Goal: Communication & Community: Connect with others

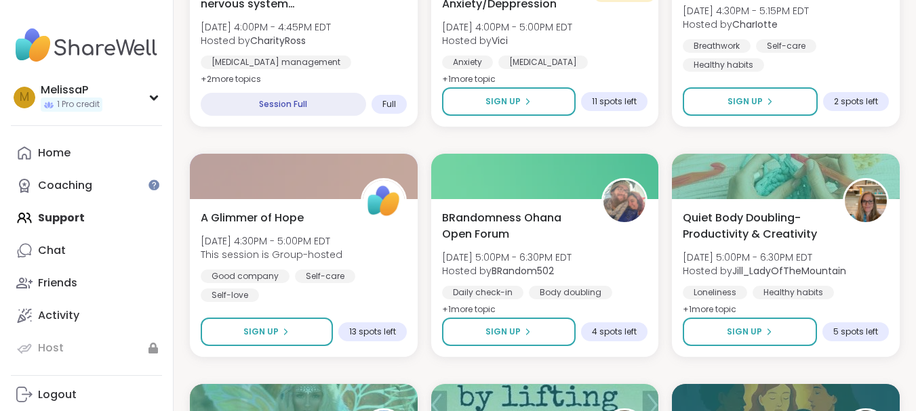
scroll to position [1058, 0]
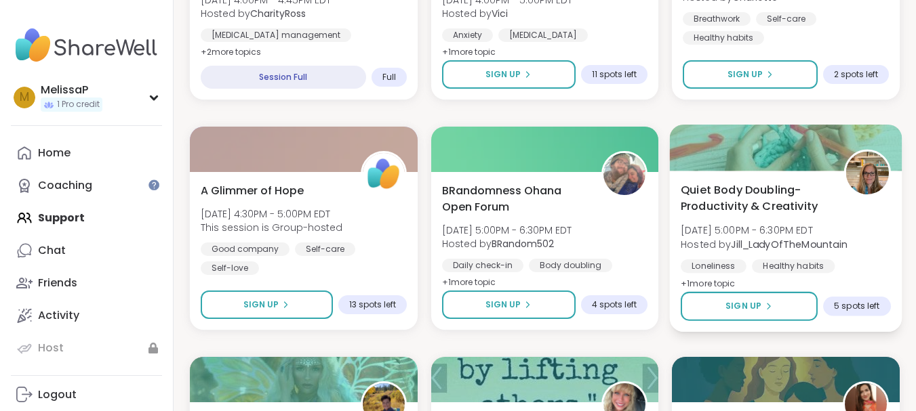
click at [734, 159] on div at bounding box center [786, 148] width 232 height 46
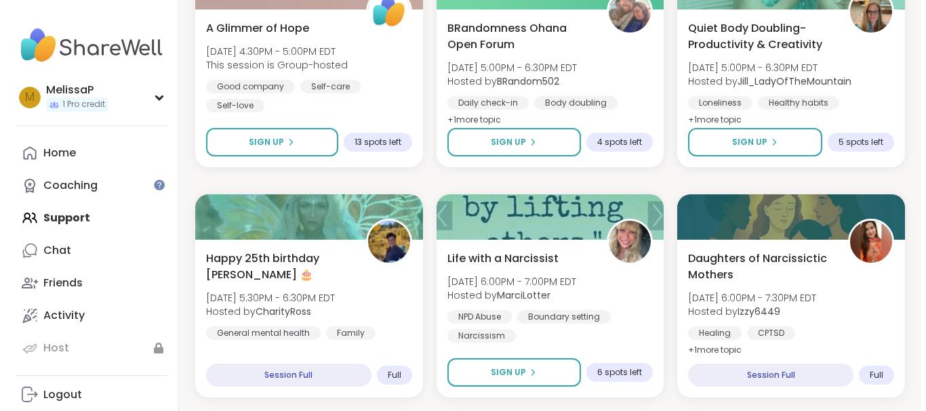
scroll to position [1247, 0]
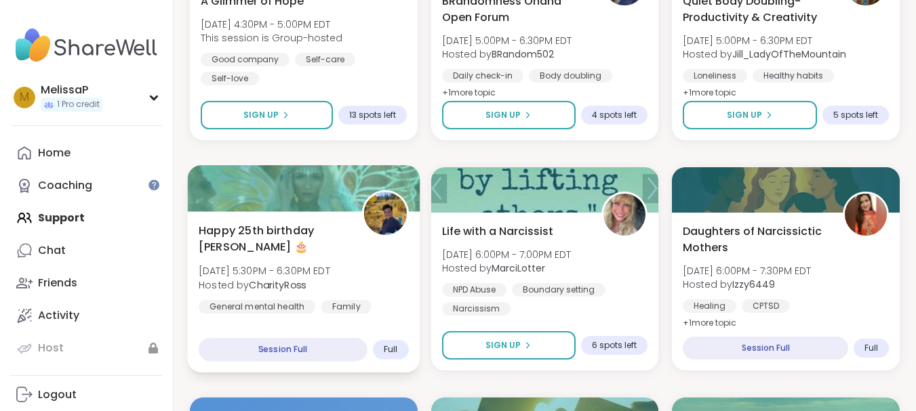
click at [279, 224] on span "Happy 25th birthday [PERSON_NAME] 🎂" at bounding box center [273, 238] width 148 height 33
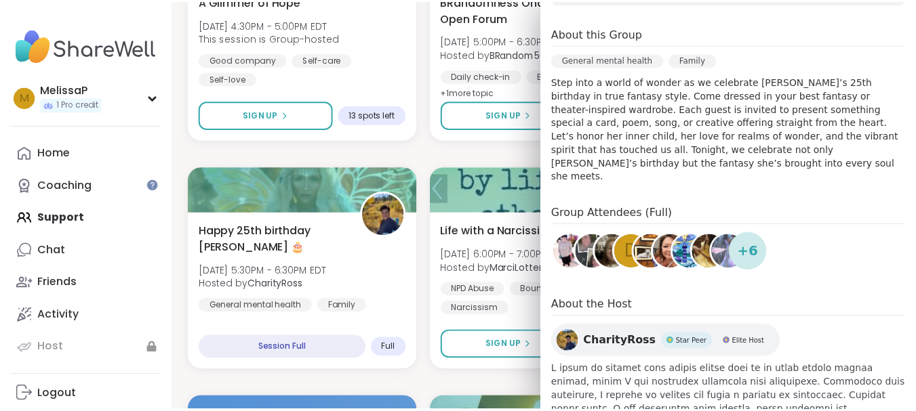
scroll to position [286, 0]
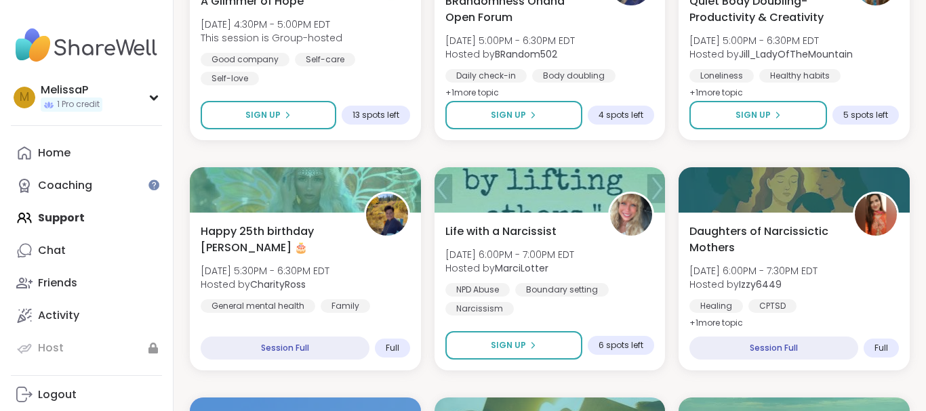
click at [419, 389] on div "Double Body Double (Part 2) [DATE] 12:30PM - 2:00PM EDT Hosted by bookstar Heal…" at bounding box center [550, 384] width 720 height 2739
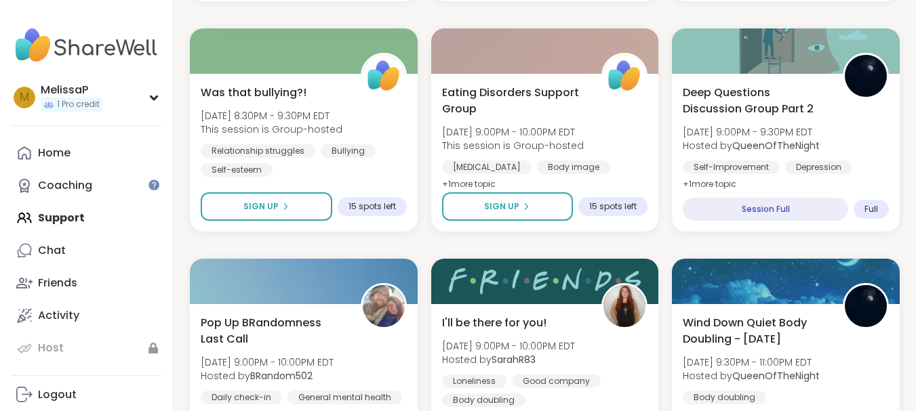
scroll to position [2645, 0]
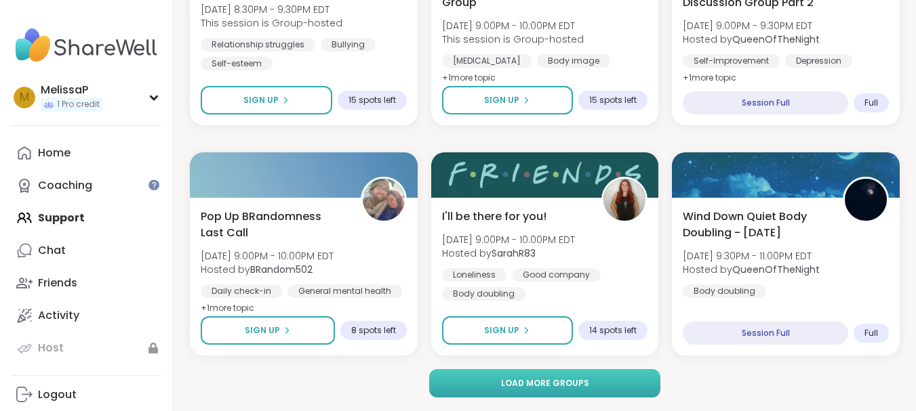
click at [435, 384] on button "Load more groups" at bounding box center [544, 383] width 231 height 28
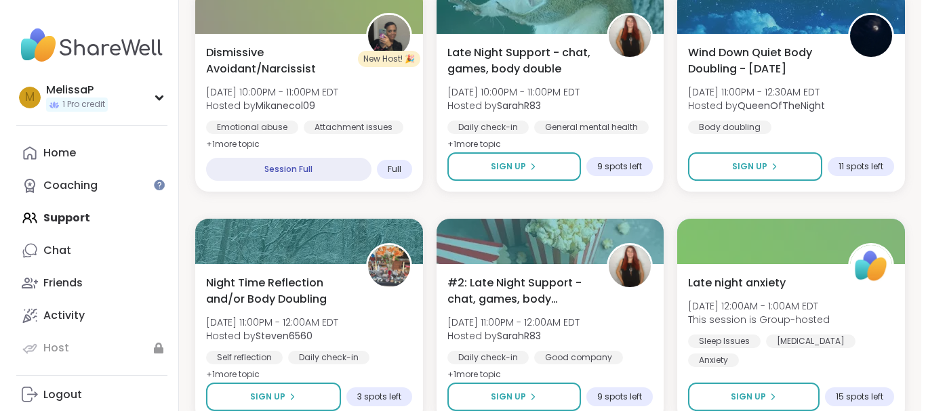
scroll to position [3269, 0]
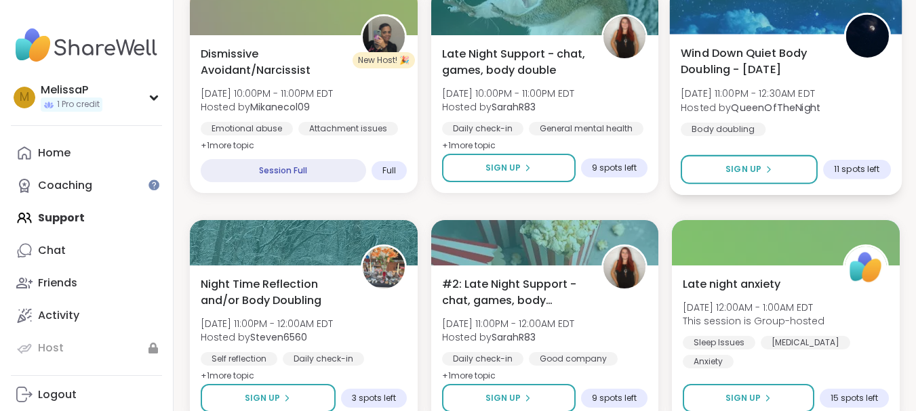
click at [709, 78] on span "Wind Down Quiet Body Doubling - [DATE]" at bounding box center [755, 61] width 148 height 33
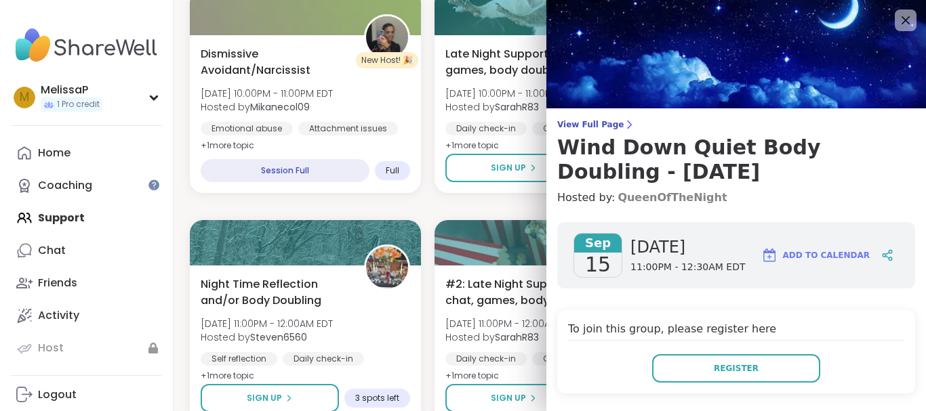
click at [645, 201] on link "QueenOfTheNight" at bounding box center [672, 198] width 109 height 16
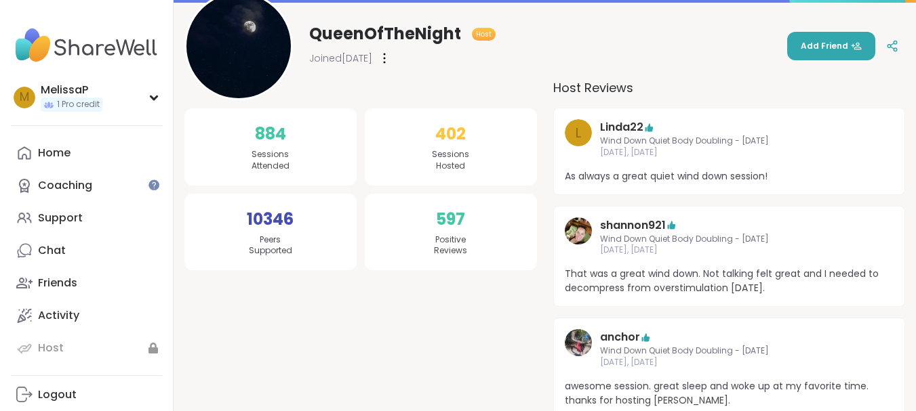
scroll to position [27, 0]
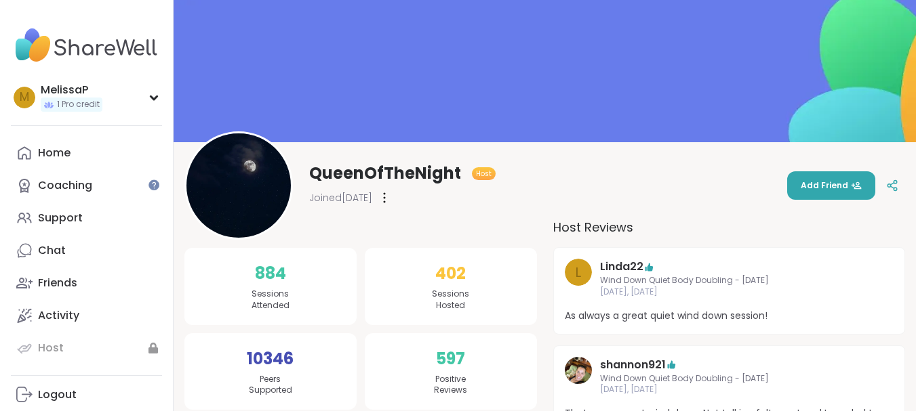
click at [391, 195] on div at bounding box center [385, 198] width 14 height 22
